Goal: Information Seeking & Learning: Learn about a topic

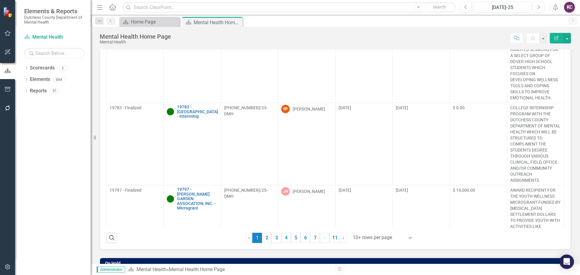
scroll to position [36, 0]
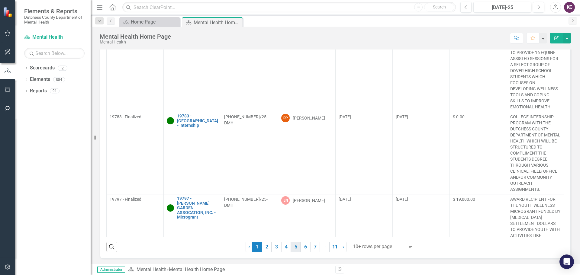
click at [293, 249] on link "5" at bounding box center [296, 247] width 10 height 10
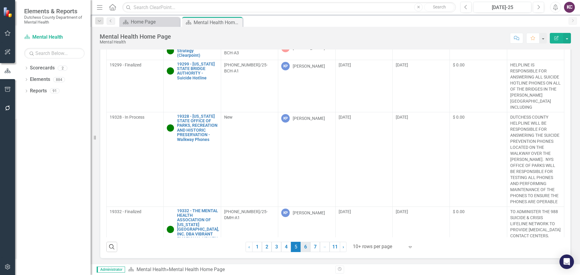
click at [304, 248] on link "6" at bounding box center [306, 247] width 10 height 10
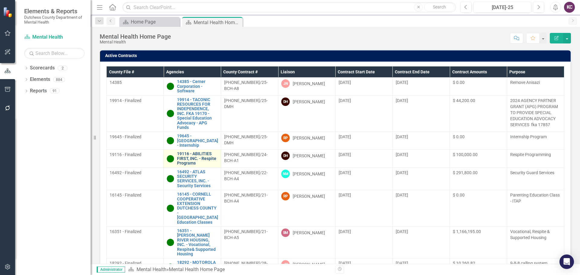
click at [187, 157] on link "19116 - ABILITIES FIRST, INC. - Respite Programs" at bounding box center [197, 159] width 40 height 14
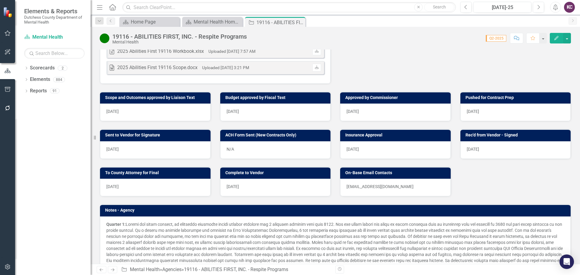
scroll to position [485, 0]
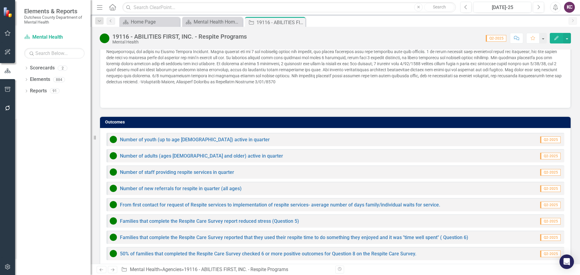
click at [390, 28] on div "19116 - ABILITIES FIRST, INC. - Respite Programs Mental Health Score: 0.00 Q2-2…" at bounding box center [336, 36] width 490 height 18
click at [346, 39] on div "Score: 0.00 Q2-2025 Completed Comment Favorite Edit" at bounding box center [410, 38] width 321 height 10
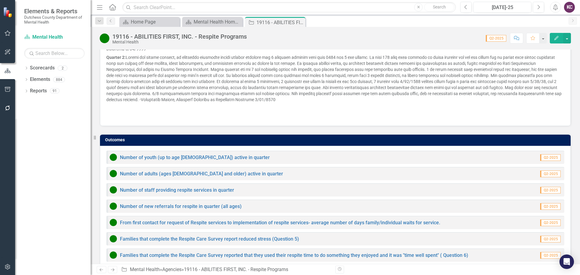
scroll to position [470, 0]
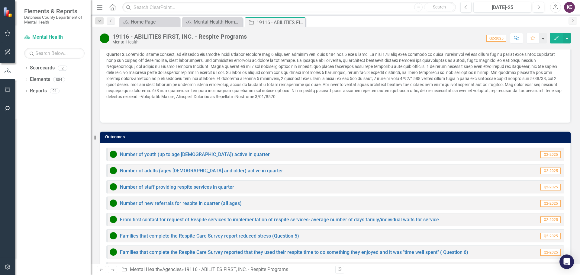
click at [53, 135] on div "Dropdown Scorecards 2 Dutchess County Mental Health Dropdown Elements 884 Dropd…" at bounding box center [53, 169] width 76 height 212
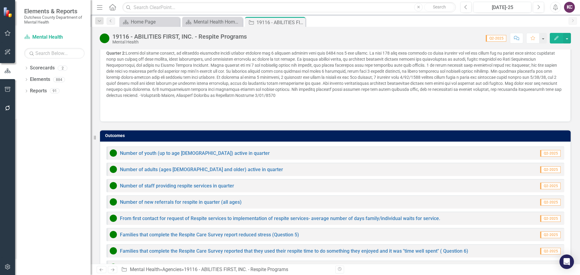
scroll to position [472, 0]
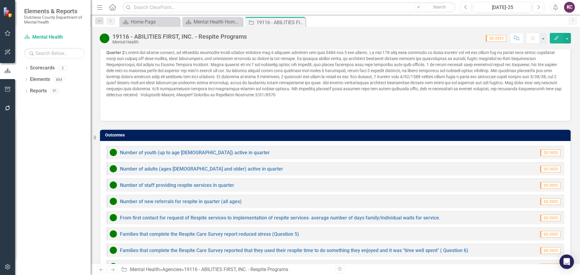
click at [430, 35] on div "Score: 0.00 Q2-2025 Completed Comment Favorite Edit" at bounding box center [410, 38] width 321 height 10
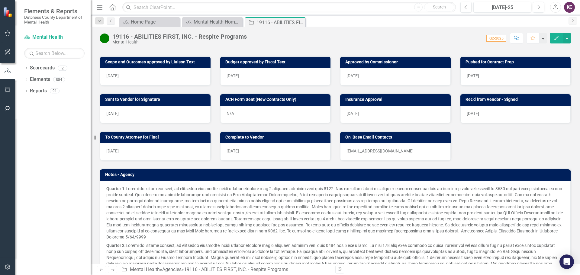
scroll to position [228, 0]
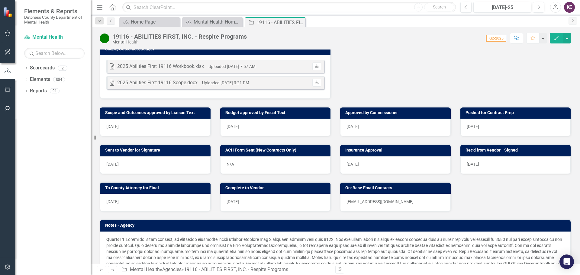
drag, startPoint x: 579, startPoint y: 210, endPoint x: 430, endPoint y: 49, distance: 219.2
click at [430, 49] on div "19116 - ABILITIES FIRST, INC. - Respite Programs Mental Health Score: 0.00 Q2-2…" at bounding box center [336, 145] width 490 height 237
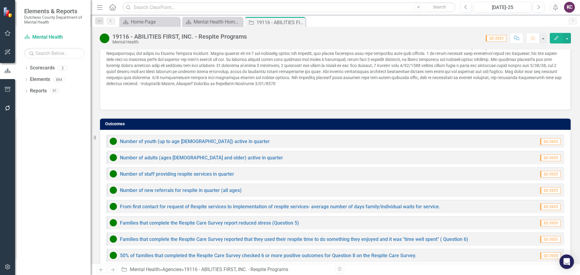
scroll to position [485, 0]
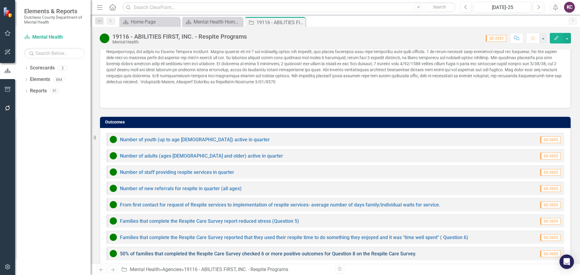
click at [154, 251] on link "50% of families that completed the Respite Care Survey checked 6 or more positi…" at bounding box center [268, 254] width 296 height 6
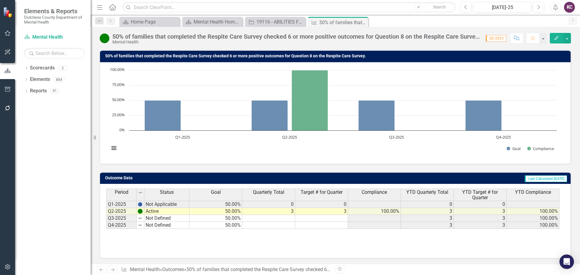
scroll to position [48, 0]
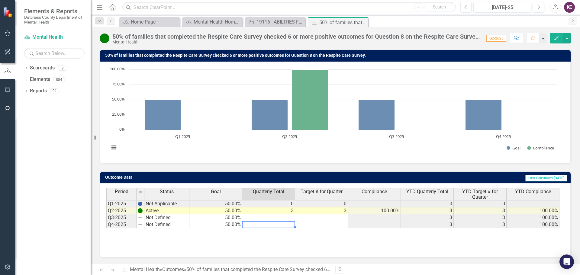
drag, startPoint x: 412, startPoint y: 290, endPoint x: 449, endPoint y: 290, distance: 37.2
click at [449, 275] on html "Elements & Reports Dutchess County Department of Mental Health Scorecard Mental…" at bounding box center [290, 137] width 580 height 275
click at [250, 155] on rect "Interactive chart" at bounding box center [333, 111] width 454 height 91
